Goal: Task Accomplishment & Management: Use online tool/utility

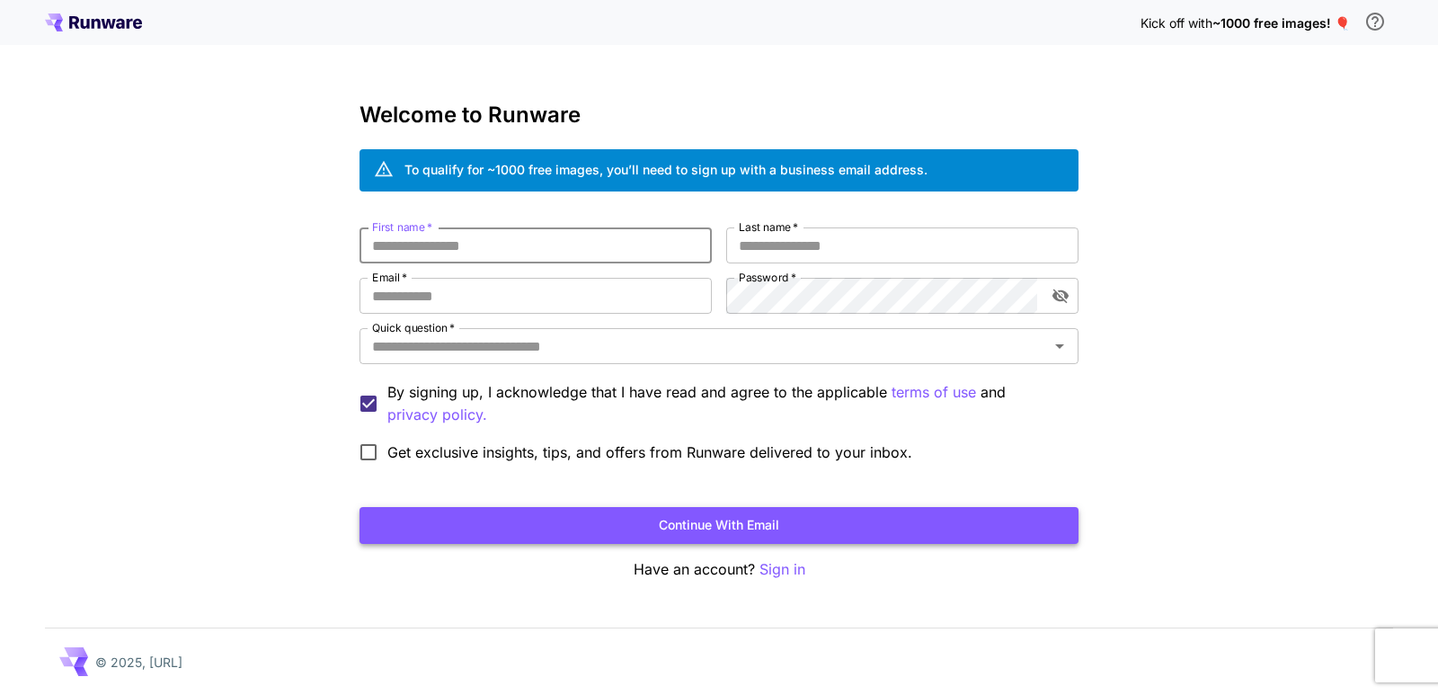
click at [691, 535] on button "Continue with email" at bounding box center [718, 525] width 719 height 37
click at [783, 574] on p "Sign in" at bounding box center [782, 569] width 46 height 22
click at [562, 250] on input "First name   *" at bounding box center [535, 245] width 352 height 36
type input "*"
type input "***"
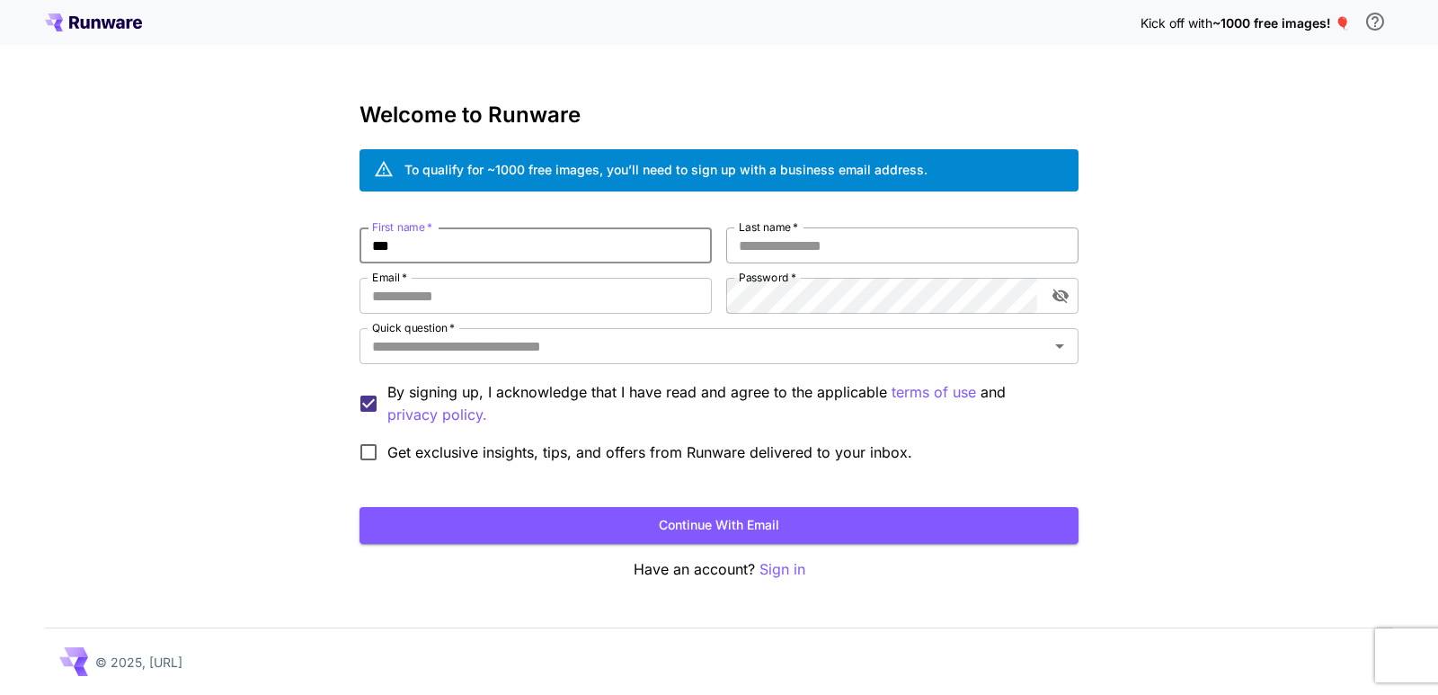
click at [748, 256] on input "Last name   *" at bounding box center [902, 245] width 352 height 36
type input "*****"
click at [600, 299] on input "Email   *" at bounding box center [535, 296] width 352 height 36
type input "**********"
click at [623, 351] on input "Quick question   *" at bounding box center [704, 345] width 678 height 25
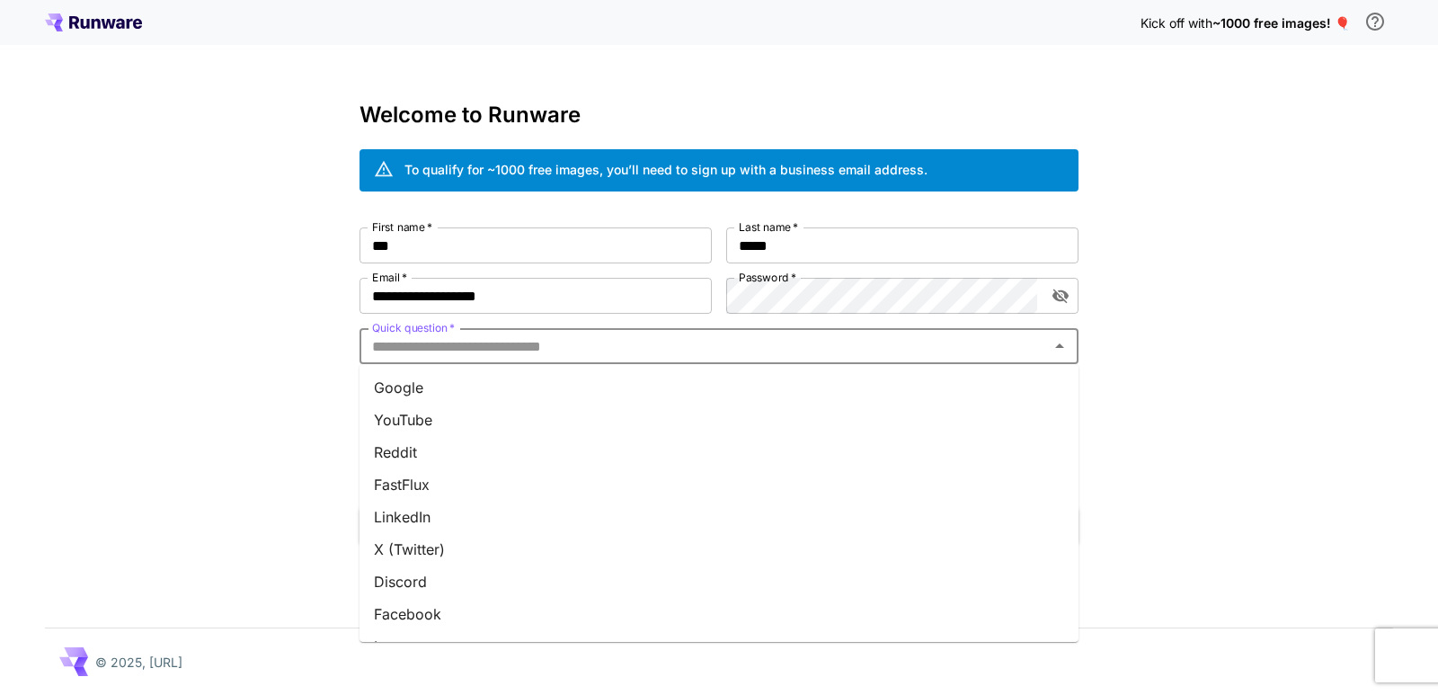
click at [460, 422] on li "YouTube" at bounding box center [718, 419] width 719 height 32
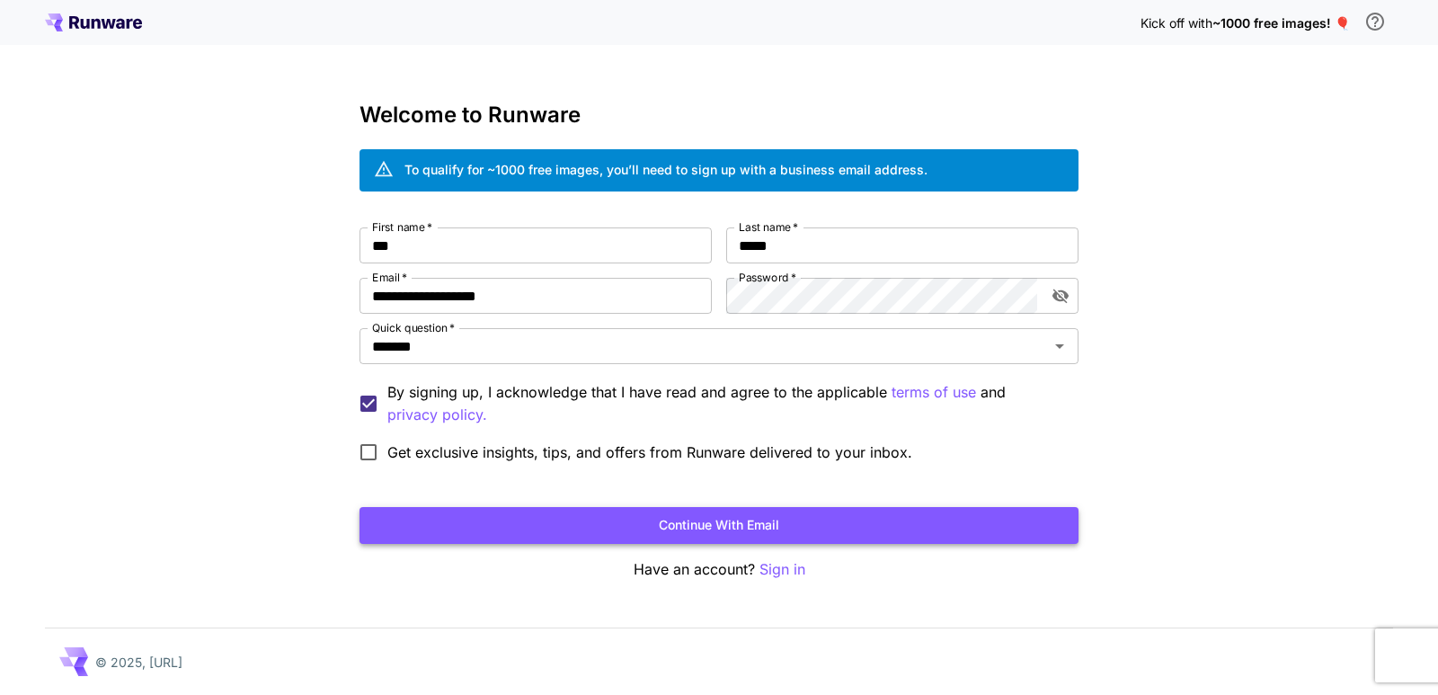
click at [509, 524] on button "Continue with email" at bounding box center [718, 525] width 719 height 37
click at [633, 533] on button "Continue with email" at bounding box center [718, 525] width 719 height 37
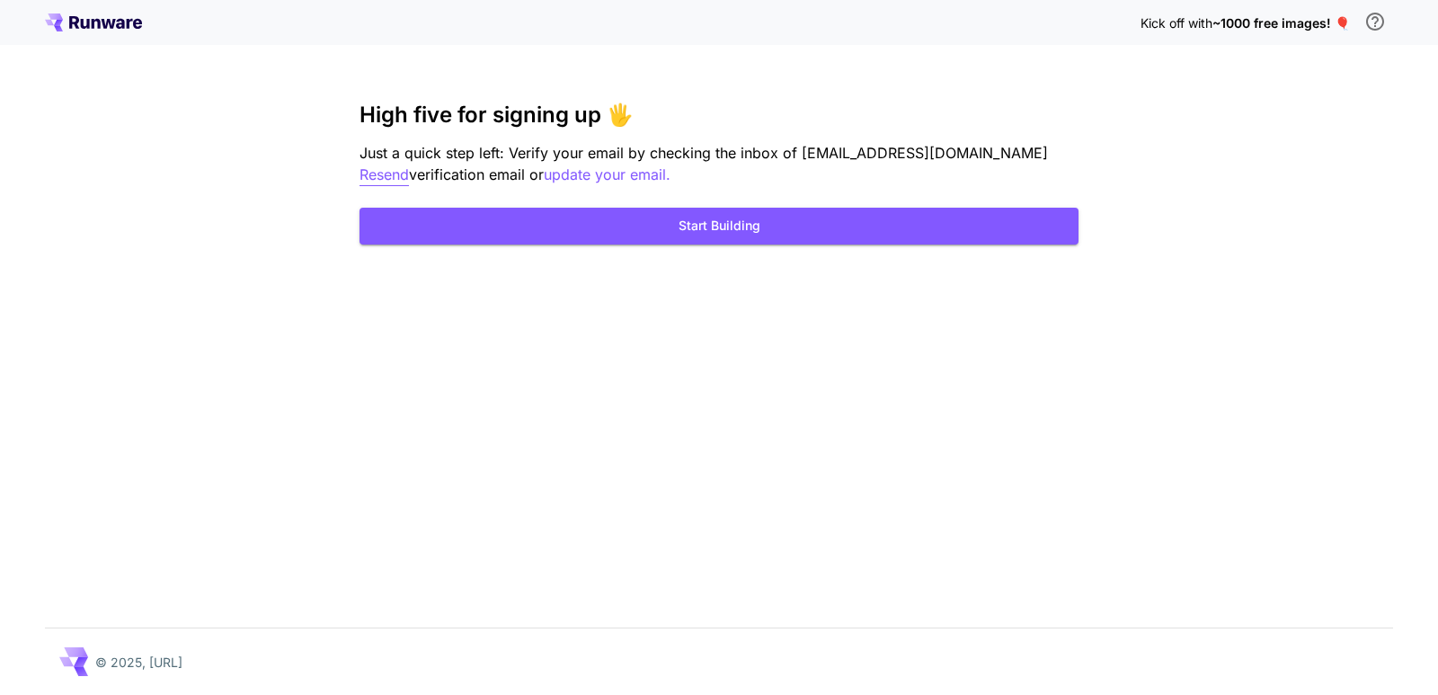
click at [409, 164] on p "Resend" at bounding box center [383, 175] width 49 height 22
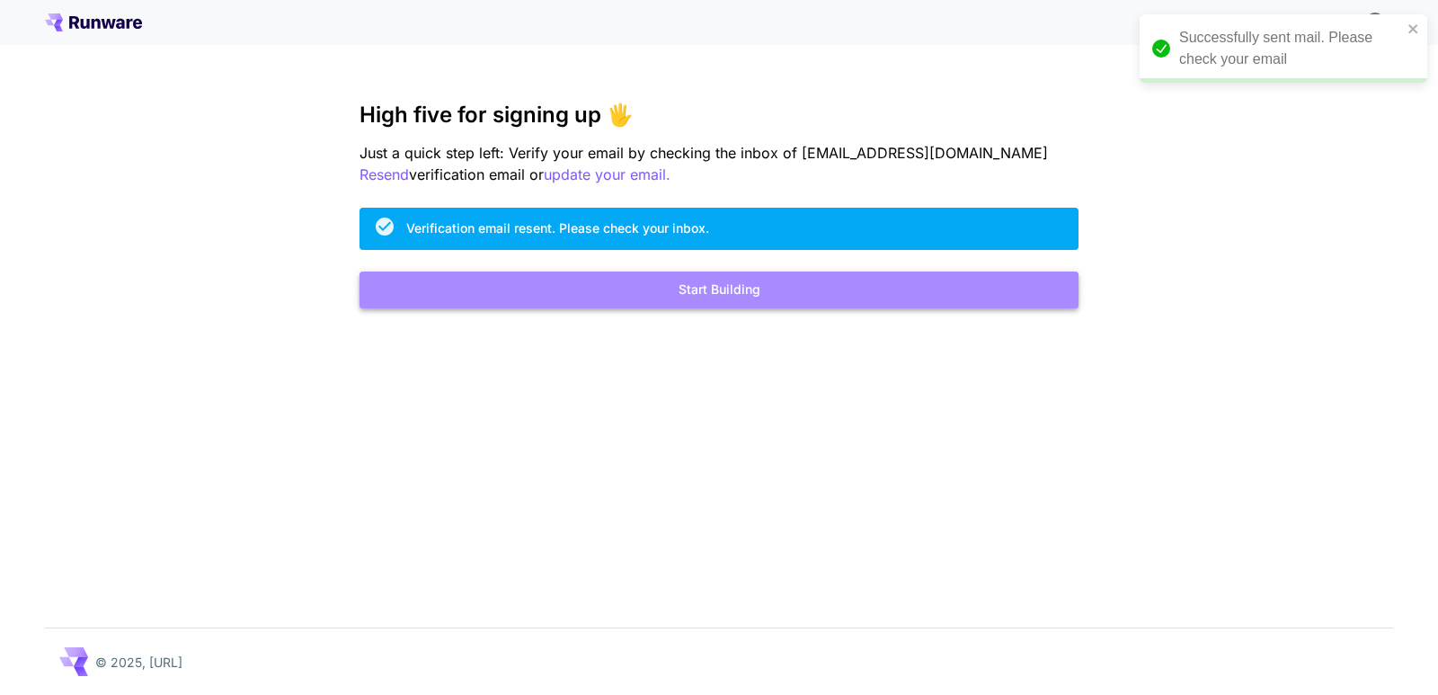
click at [598, 305] on button "Start Building" at bounding box center [718, 289] width 719 height 37
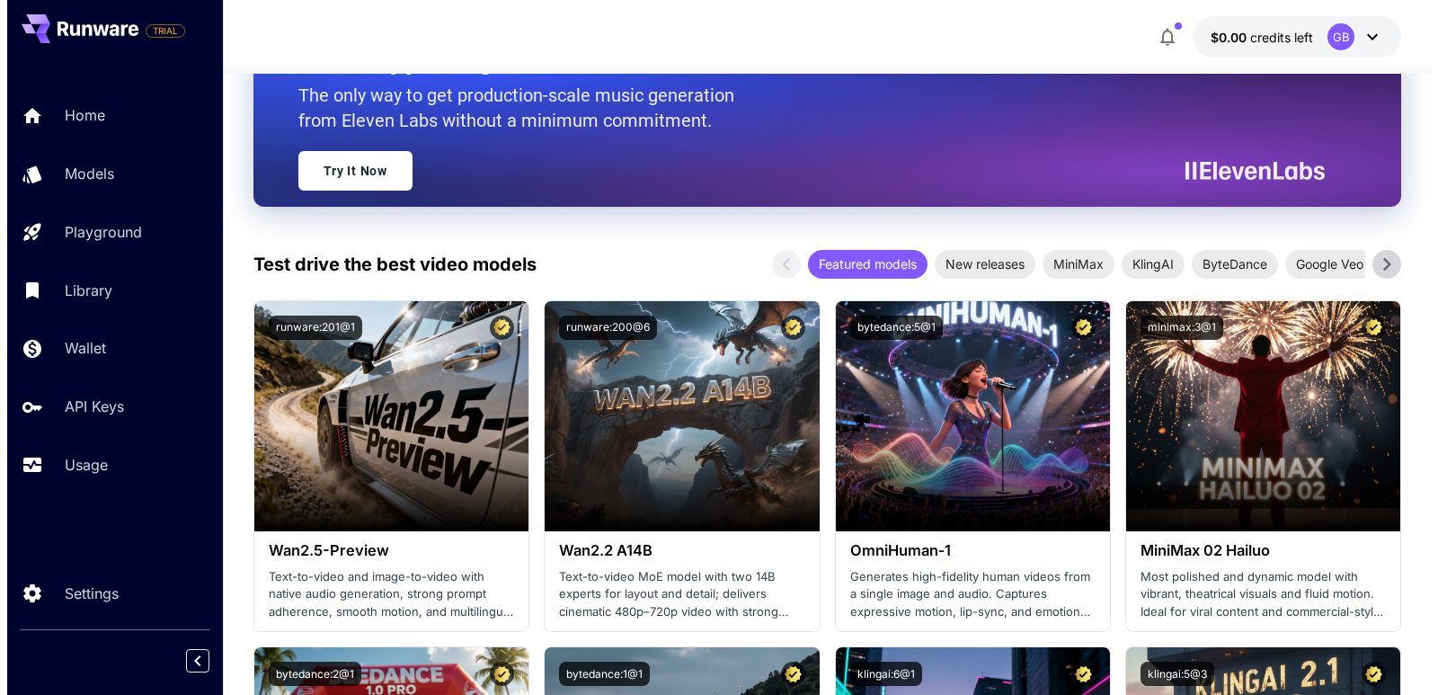
scroll to position [359, 0]
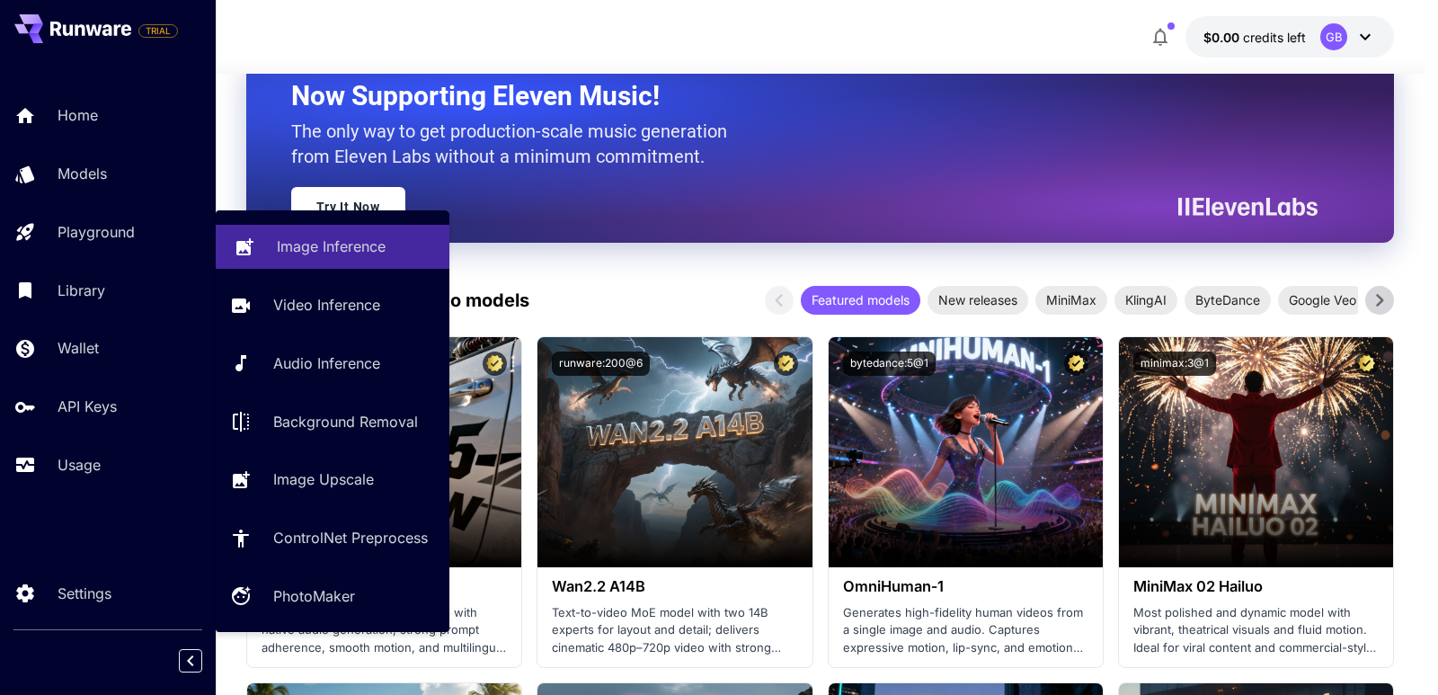
click at [328, 250] on p "Image Inference" at bounding box center [331, 246] width 109 height 22
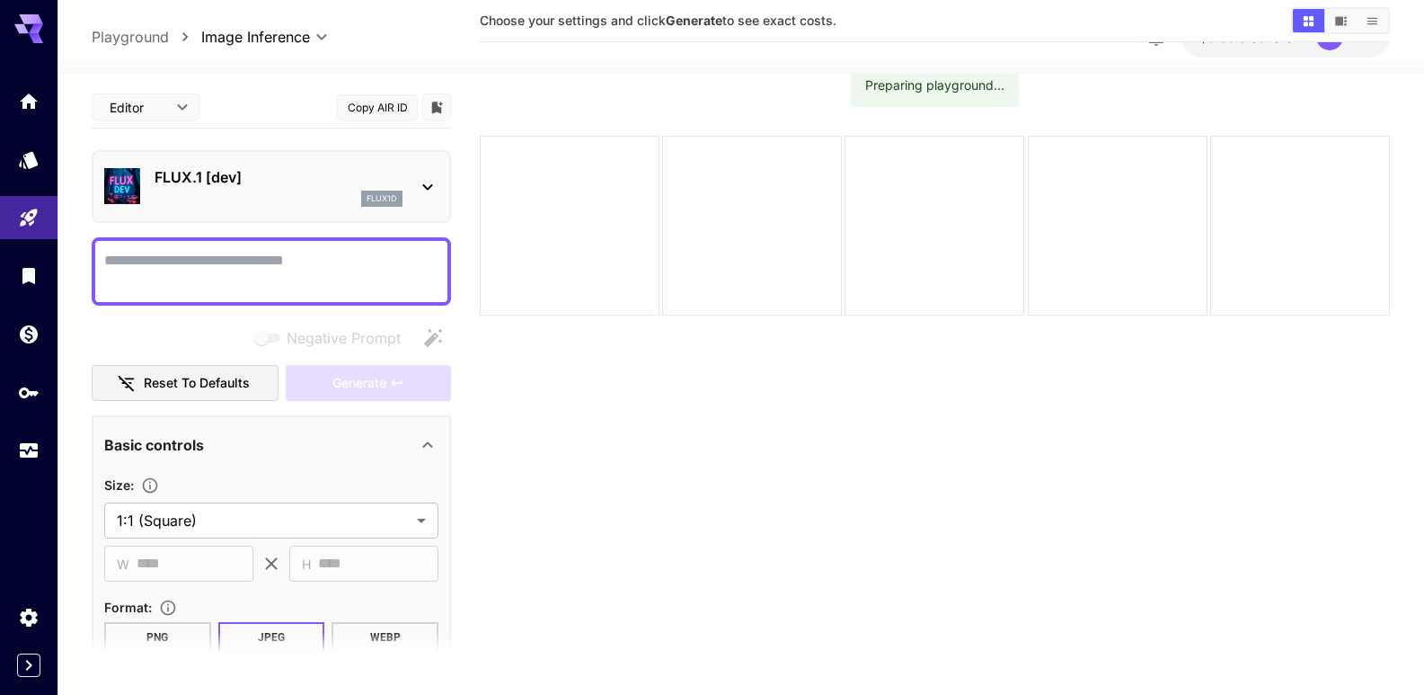
scroll to position [142, 0]
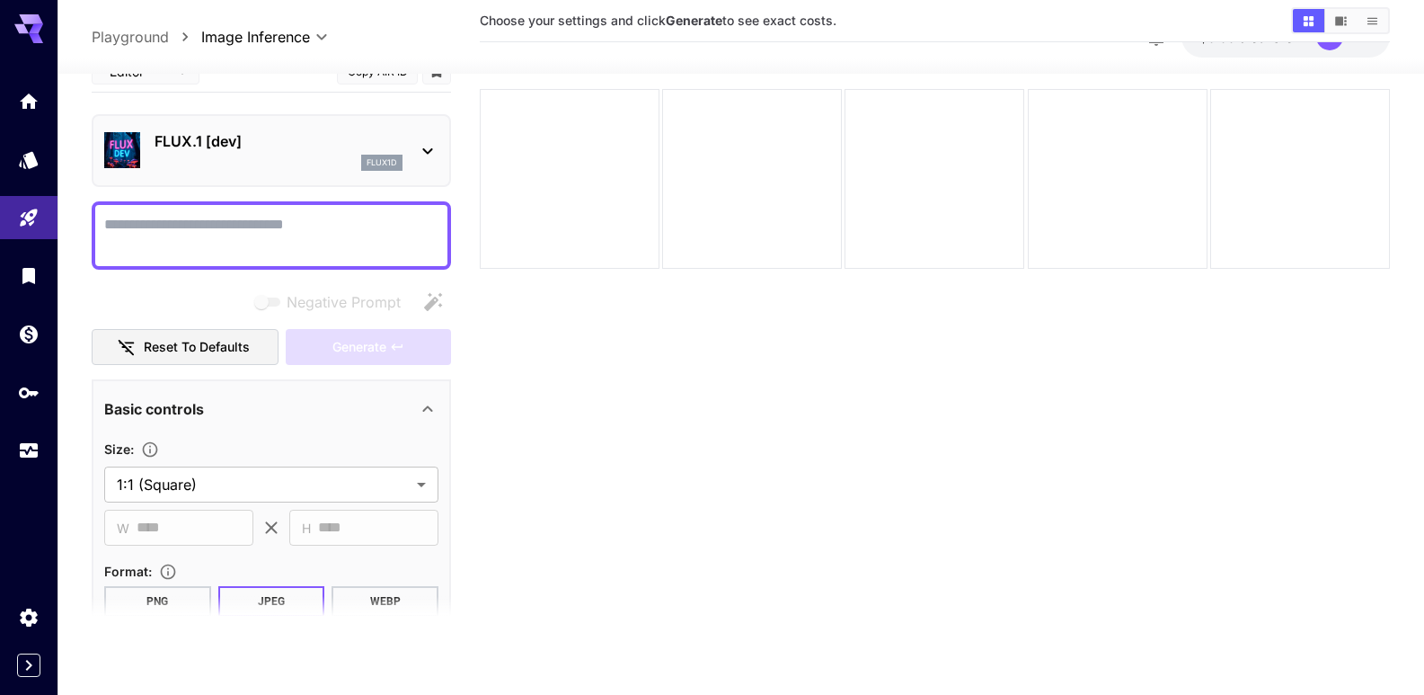
click at [202, 295] on div "Negative Prompt" at bounding box center [271, 302] width 359 height 36
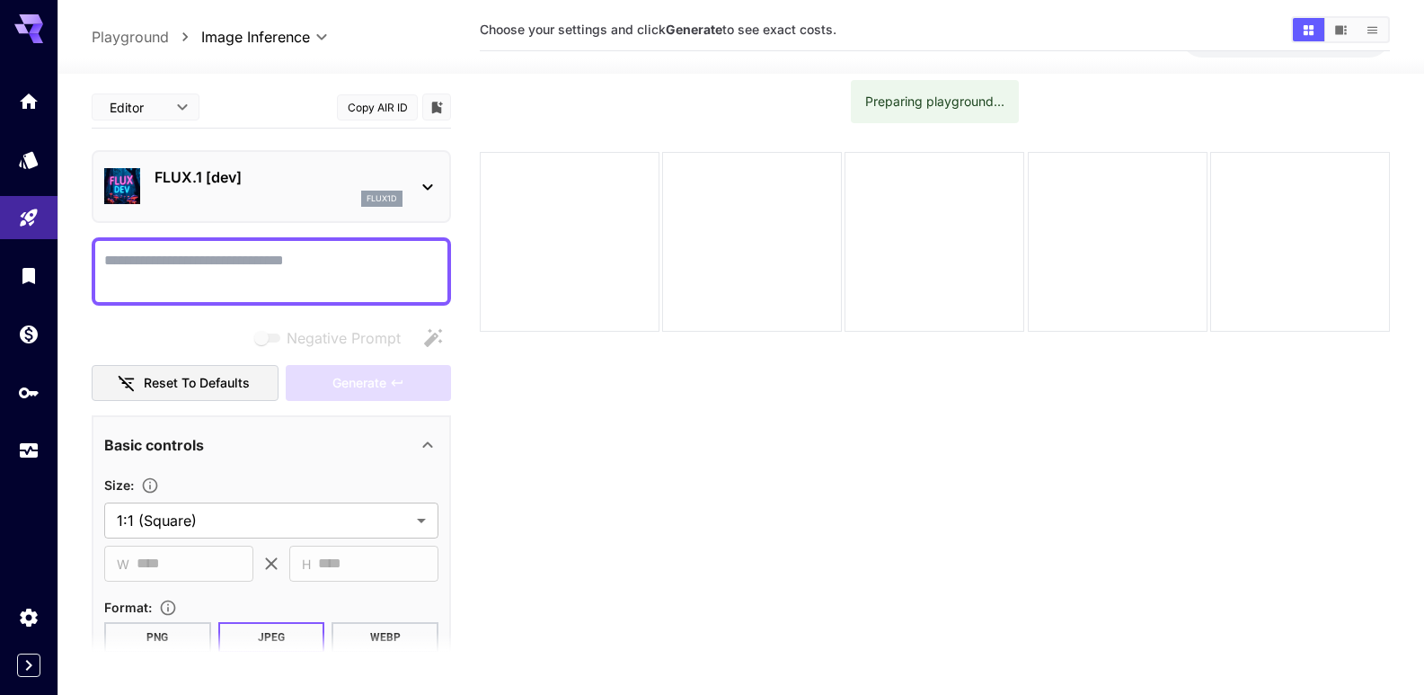
scroll to position [0, 0]
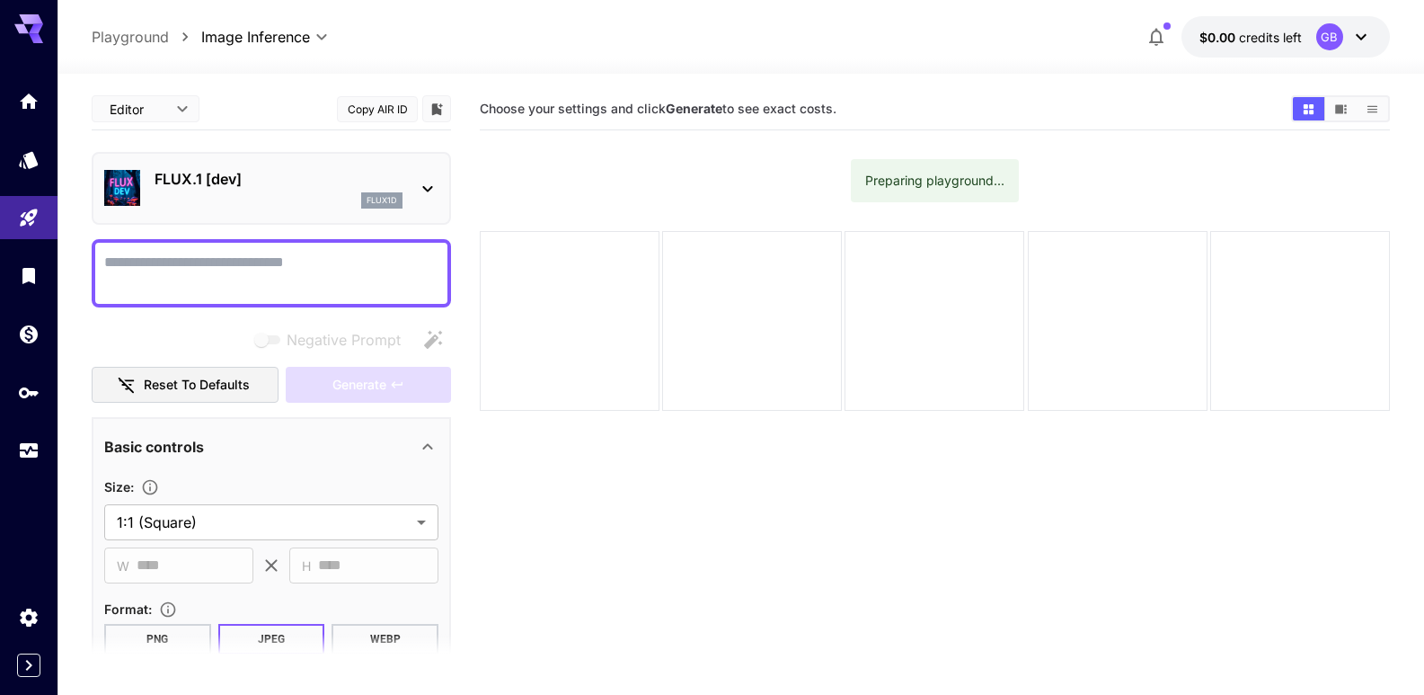
click at [428, 188] on icon at bounding box center [428, 189] width 22 height 22
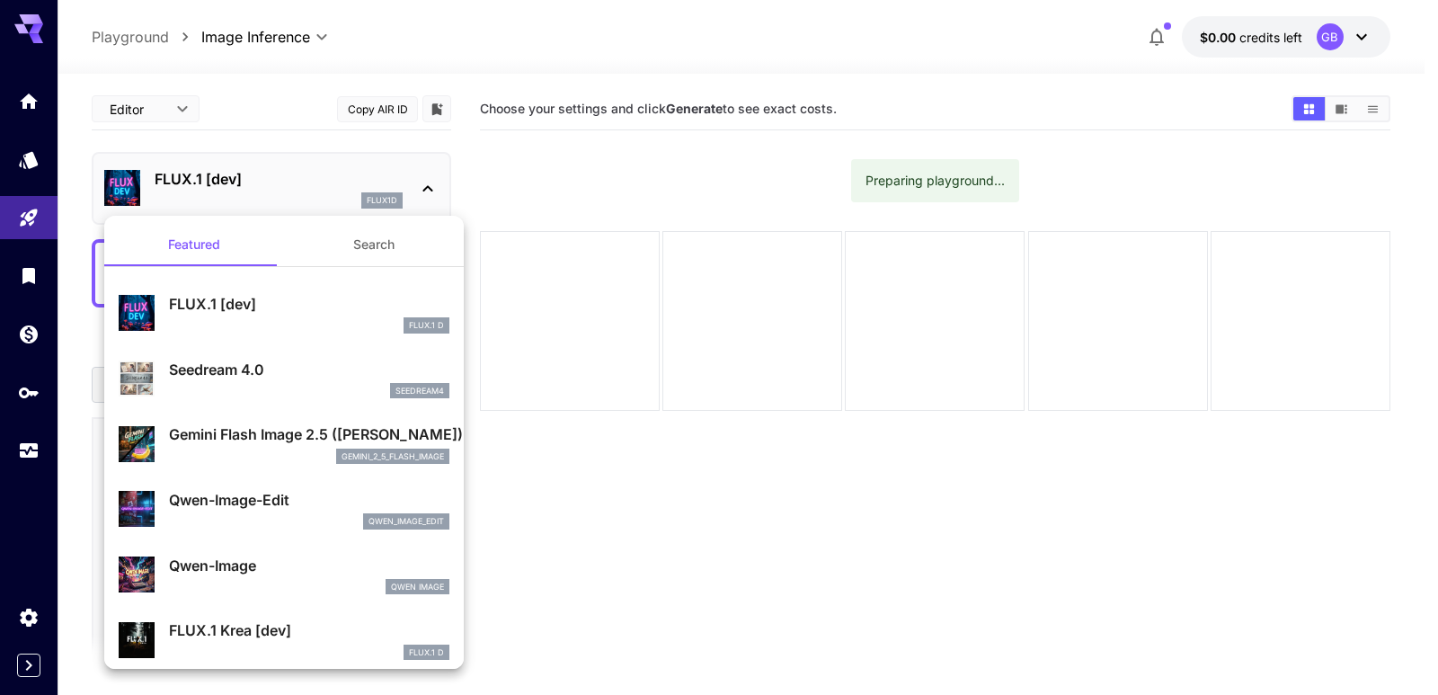
click at [428, 188] on div at bounding box center [719, 347] width 1438 height 695
